Goal: Task Accomplishment & Management: Use online tool/utility

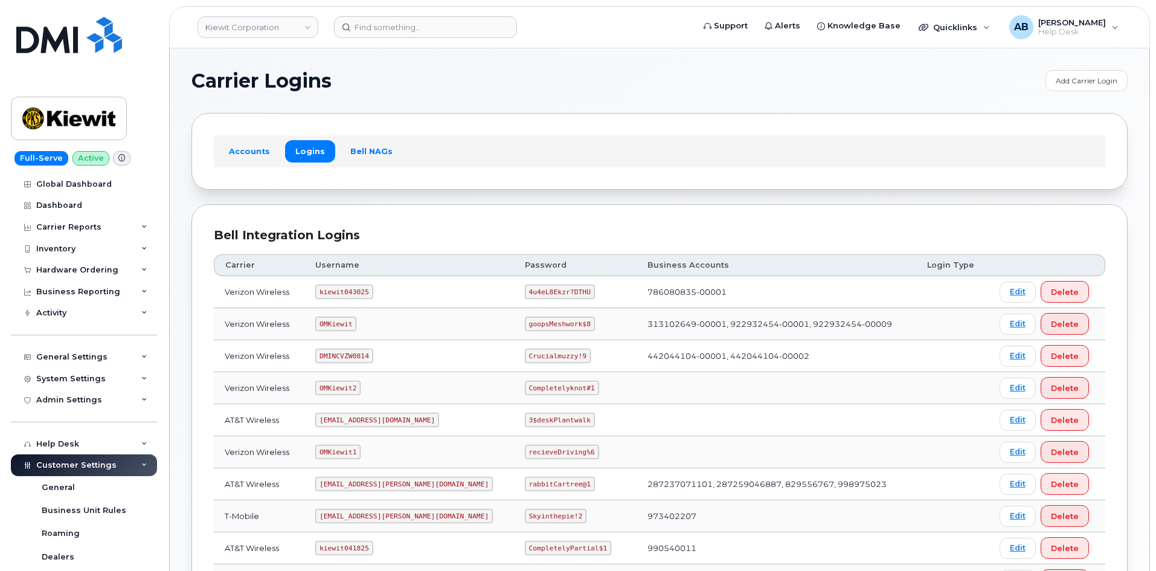
click at [352, 291] on code "kiewit043025" at bounding box center [343, 292] width 57 height 14
copy code "kiewit043025"
click at [525, 288] on code "4u4eL8Ekzr?DTHU" at bounding box center [560, 292] width 70 height 14
drag, startPoint x: 510, startPoint y: 288, endPoint x: 498, endPoint y: 287, distance: 12.1
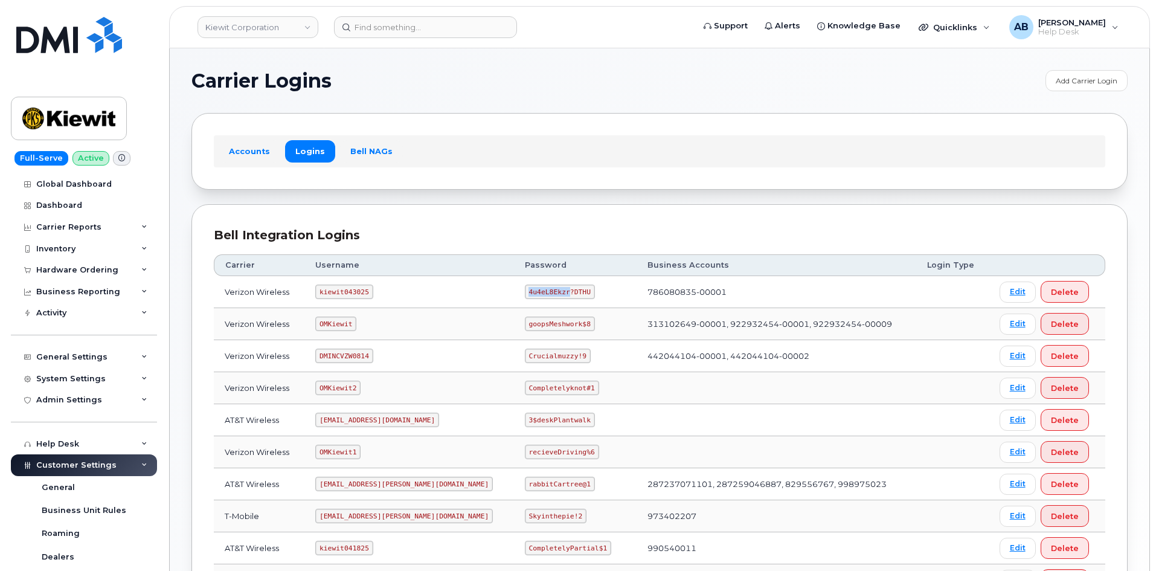
click at [525, 288] on code "4u4eL8Ekzr?DTHU" at bounding box center [560, 292] width 70 height 14
drag, startPoint x: 517, startPoint y: 280, endPoint x: 520, endPoint y: 289, distance: 9.0
click at [519, 282] on td "4u4eL8Ekzr?DTHU" at bounding box center [575, 292] width 123 height 32
click at [525, 293] on code "4u4eL8Ekzr?DTHU" at bounding box center [560, 292] width 70 height 14
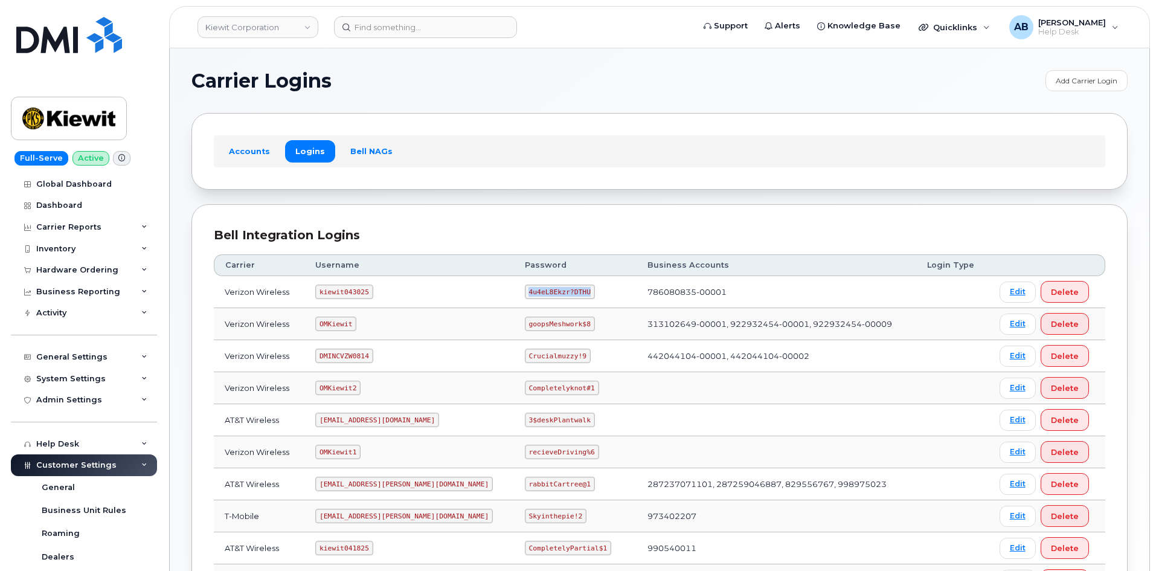
click at [525, 293] on code "4u4eL8Ekzr?DTHU" at bounding box center [560, 292] width 70 height 14
copy code "4u4eL8Ekzr?DTHU"
